Goal: Information Seeking & Learning: Stay updated

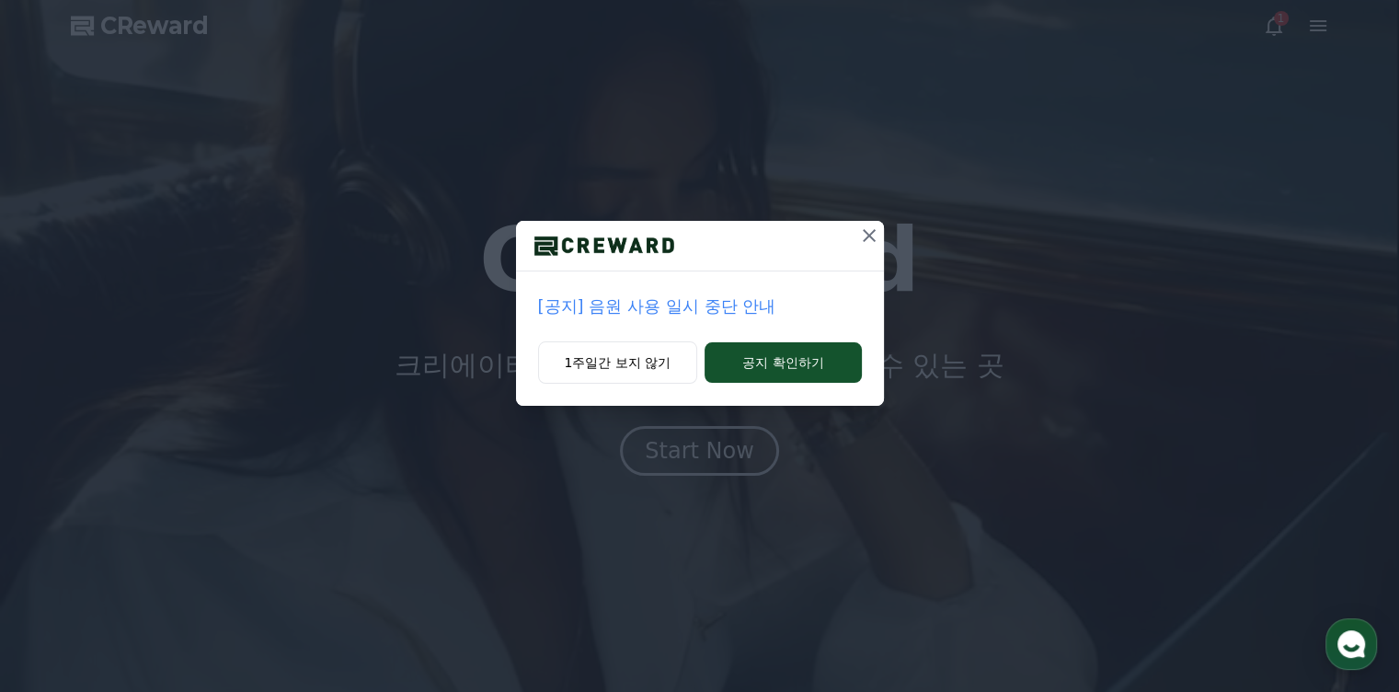
click at [649, 310] on p "[공지] 음원 사용 일시 중단 안내" at bounding box center [700, 306] width 324 height 26
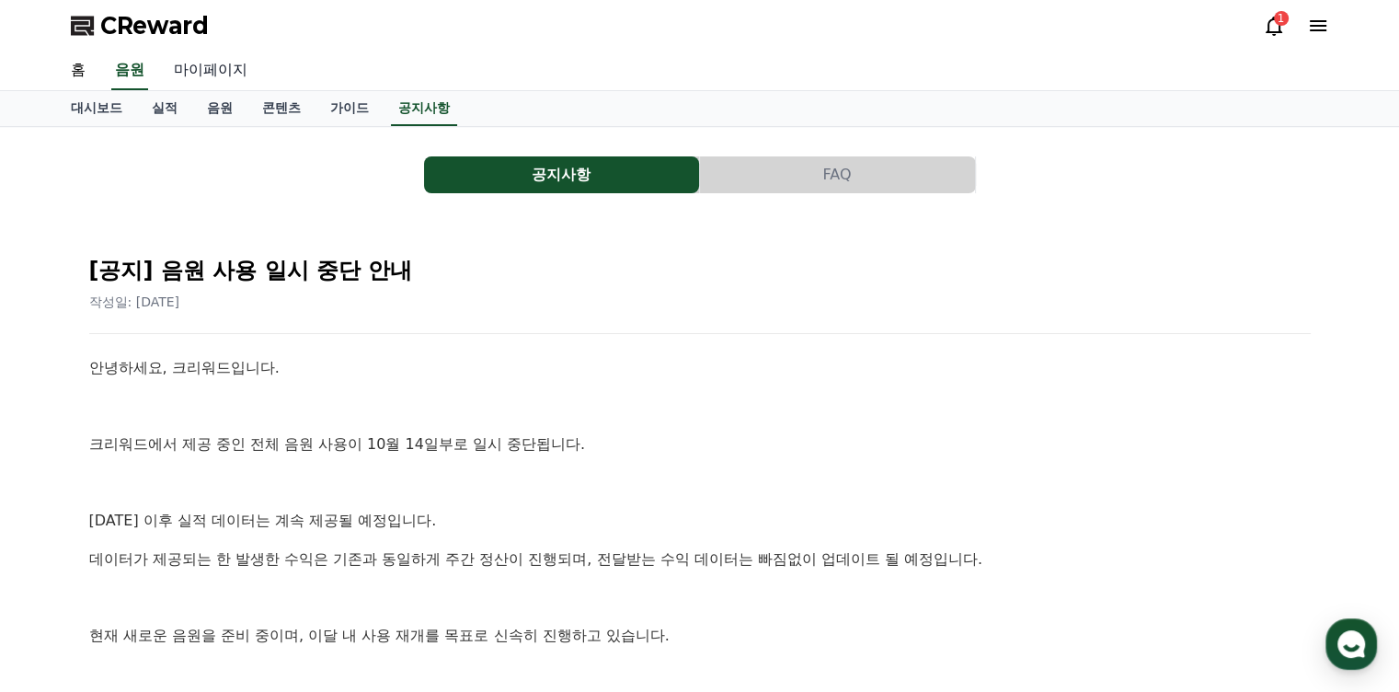
click at [211, 70] on link "마이페이지" at bounding box center [210, 70] width 103 height 39
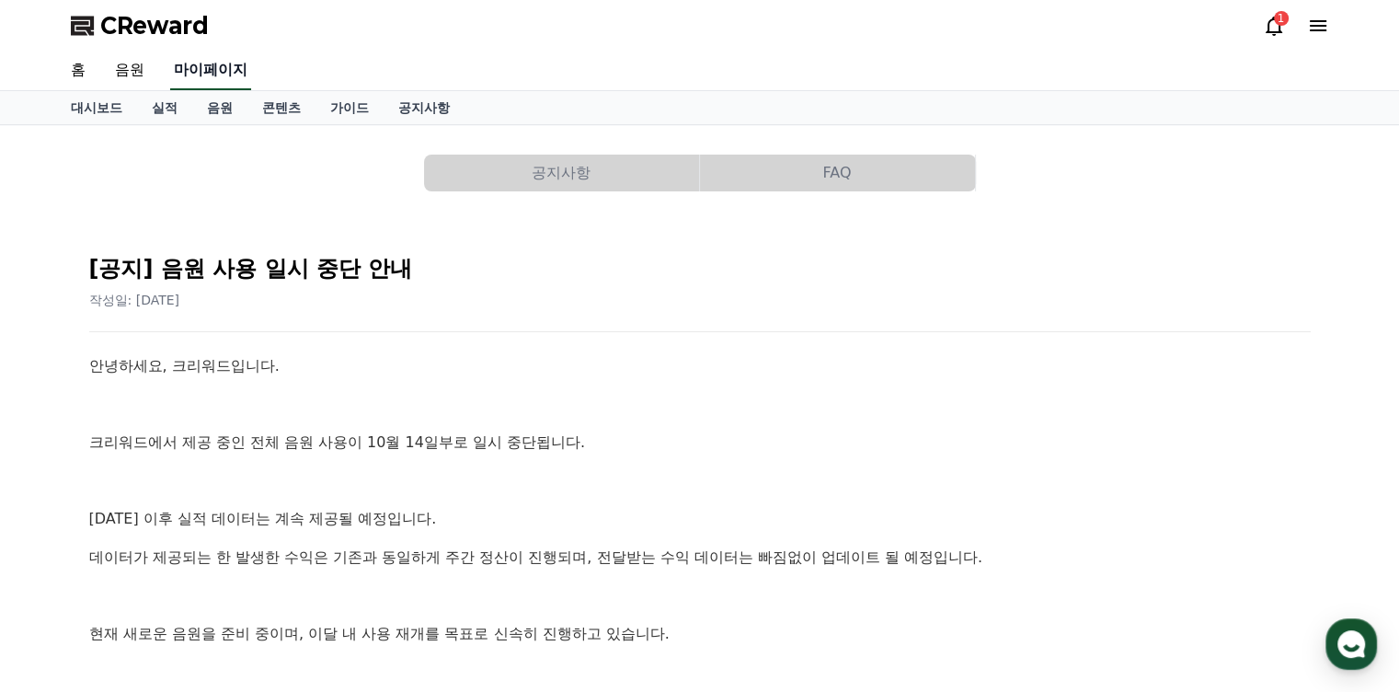
select select "**********"
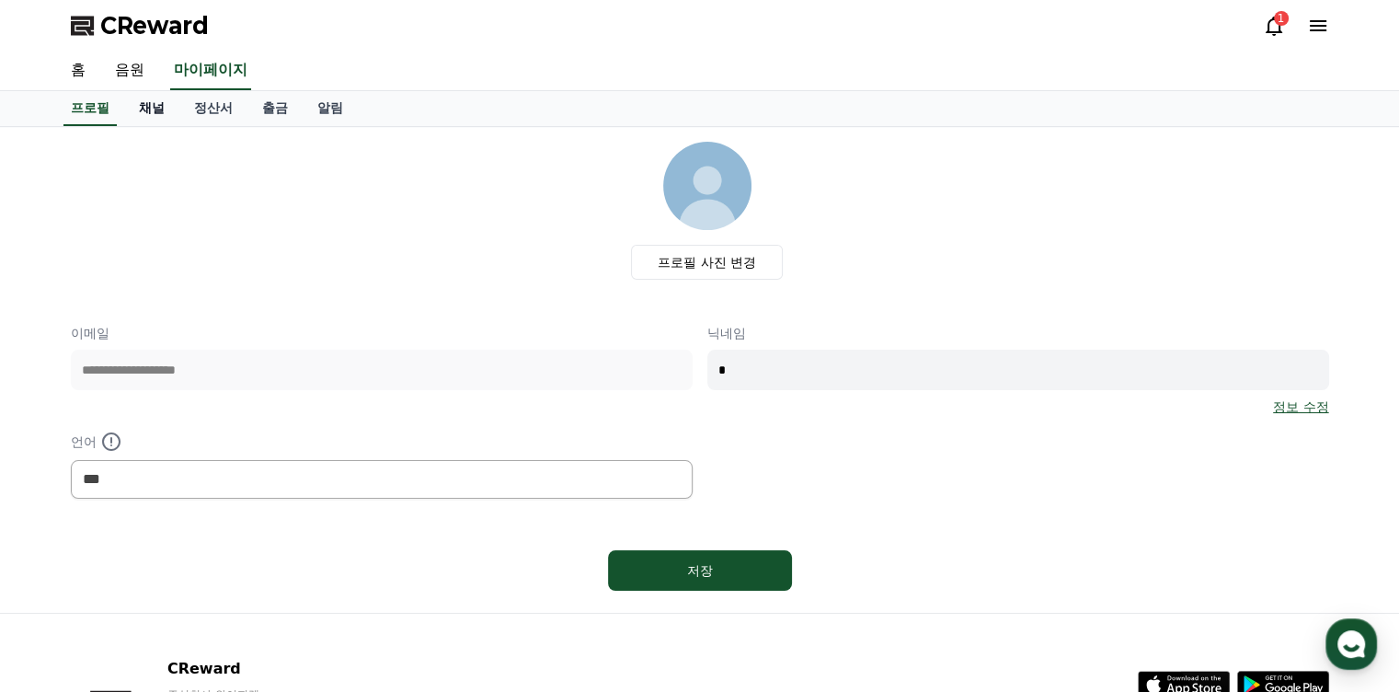
click at [167, 114] on link "채널" at bounding box center [151, 108] width 55 height 35
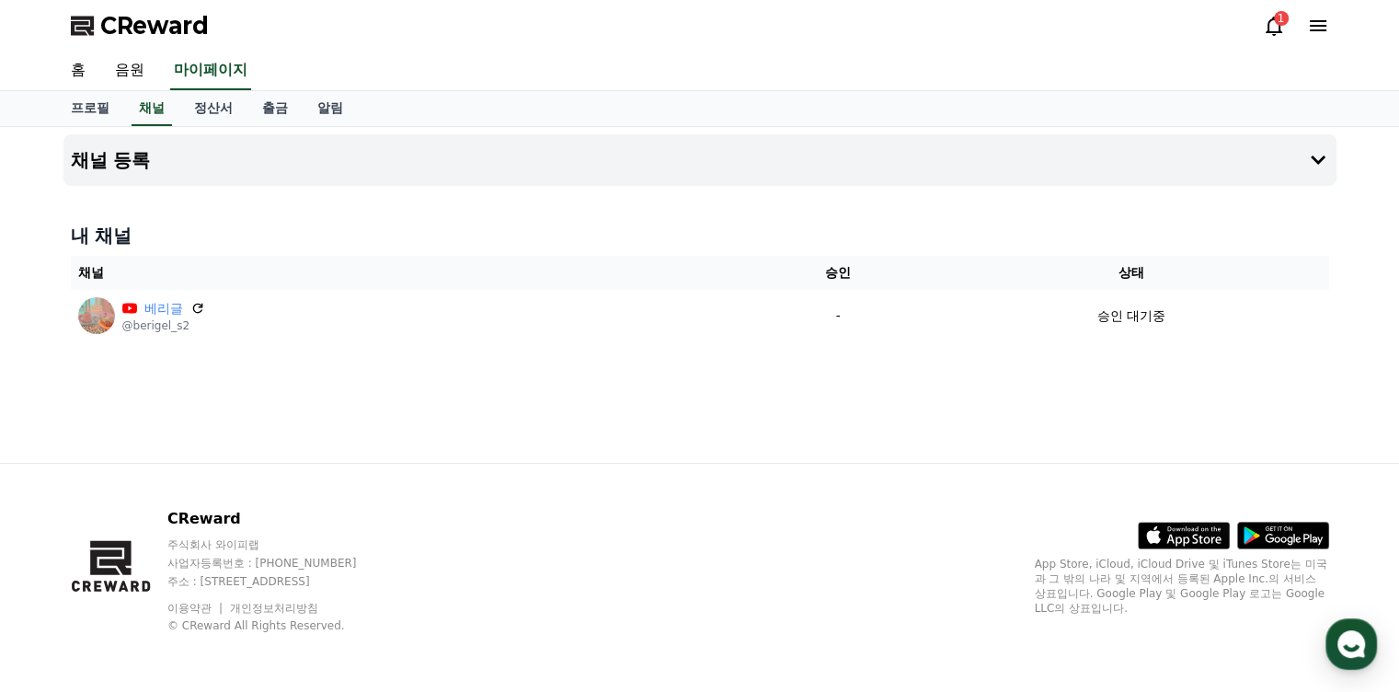
click at [800, 409] on div "채널 등록 내 채널 채널 승인 상태 베리글 @berigel_s2 - 승인 대기중" at bounding box center [699, 295] width 1287 height 336
click at [1268, 22] on icon at bounding box center [1273, 26] width 17 height 19
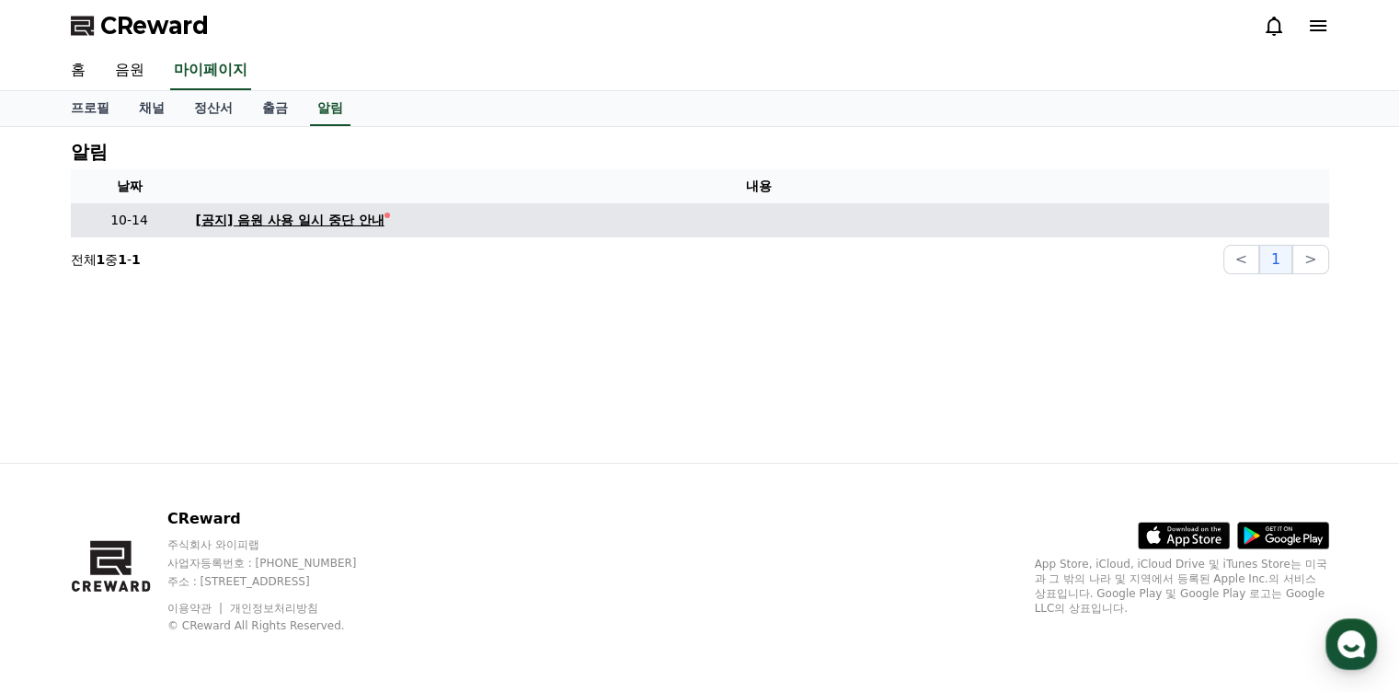
click at [309, 220] on div "[공지] 음원 사용 일시 중단 안내" at bounding box center [290, 220] width 189 height 19
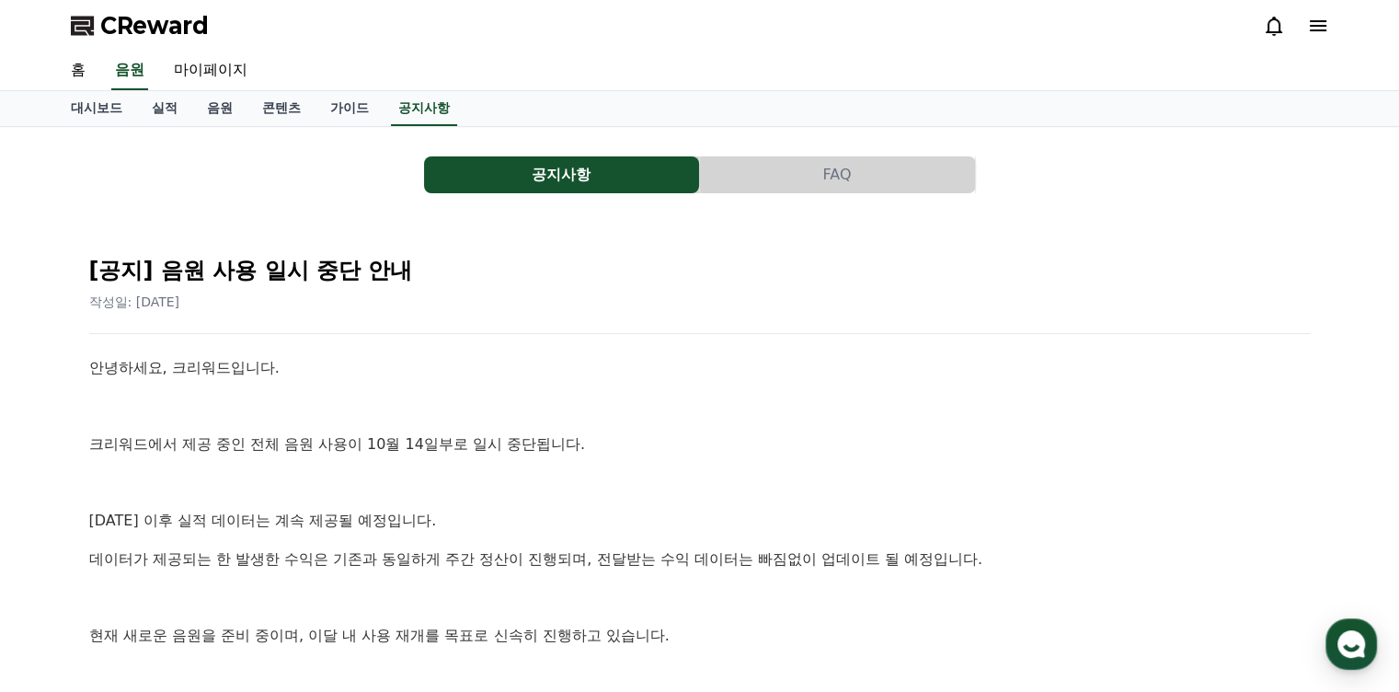
click at [202, 28] on span "CReward" at bounding box center [154, 25] width 109 height 29
